Goal: Learn about a topic

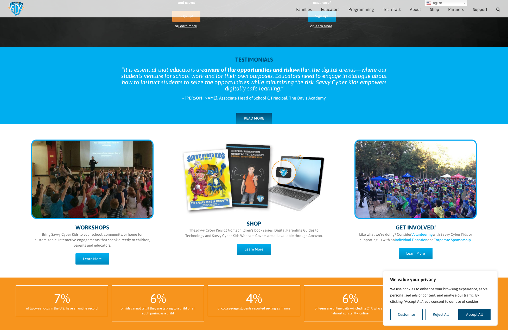
scroll to position [156, 0]
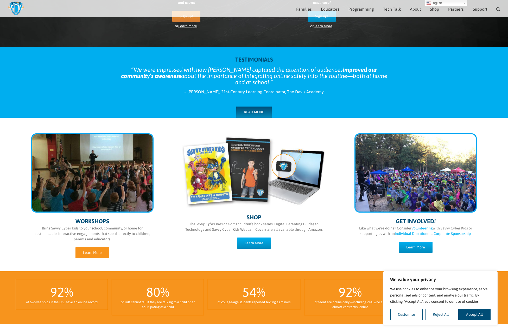
click at [93, 252] on span "Learn More" at bounding box center [92, 253] width 19 height 4
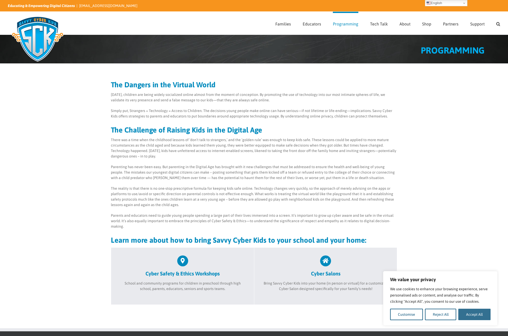
click at [472, 315] on button "Accept All" at bounding box center [474, 314] width 32 height 11
checkbox input "true"
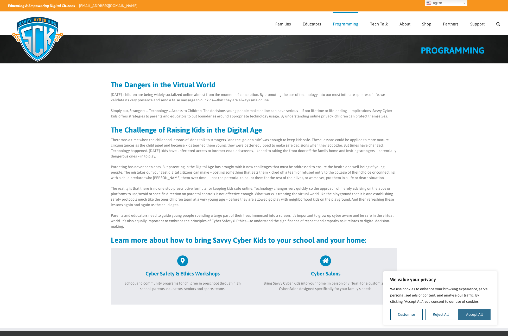
checkbox input "true"
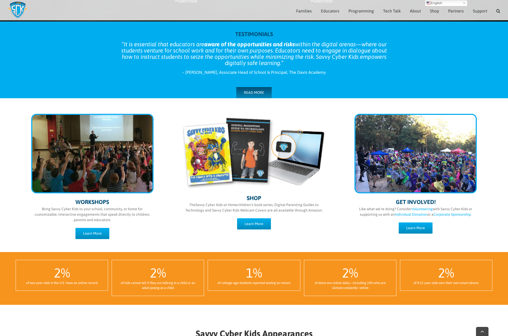
scroll to position [173, 0]
